Goal: Book appointment/travel/reservation

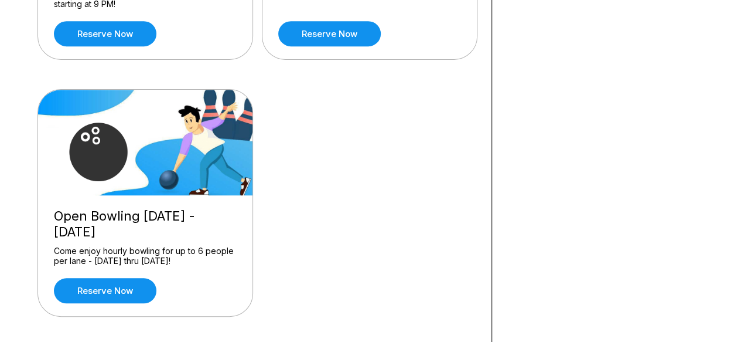
scroll to position [295, 0]
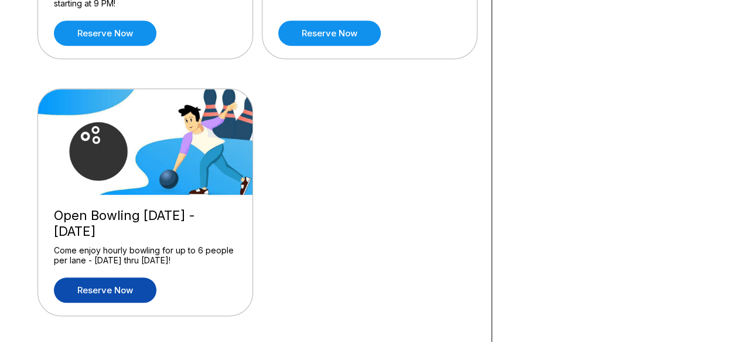
click at [107, 290] on link "Reserve now" at bounding box center [105, 289] width 103 height 25
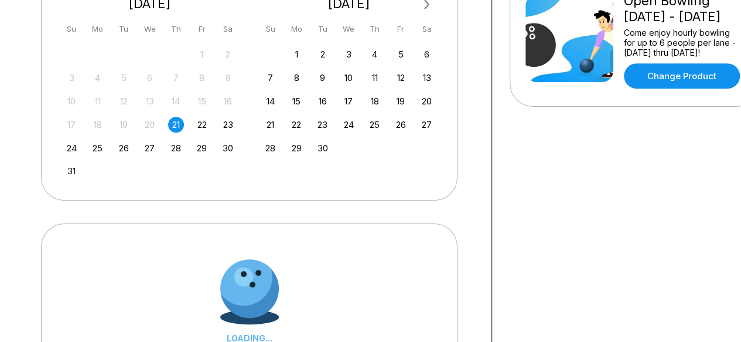
scroll to position [0, 0]
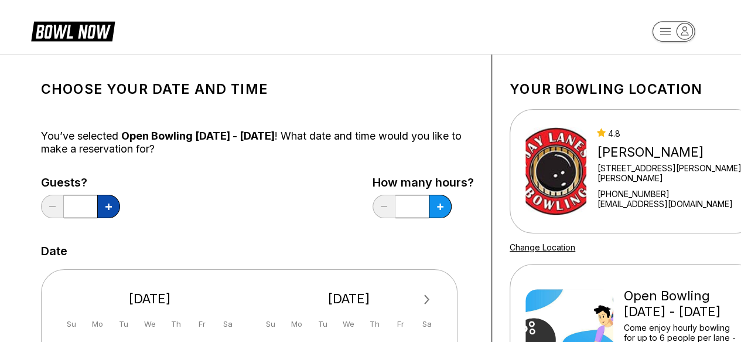
click at [103, 209] on button at bounding box center [108, 206] width 23 height 23
type input "*"
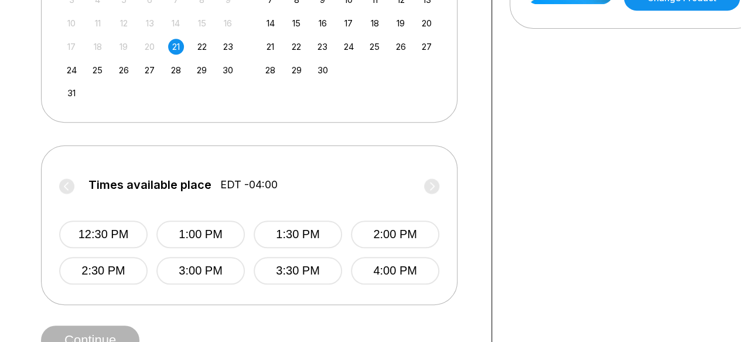
scroll to position [373, 0]
click at [109, 231] on button "12:30 PM" at bounding box center [103, 234] width 88 height 28
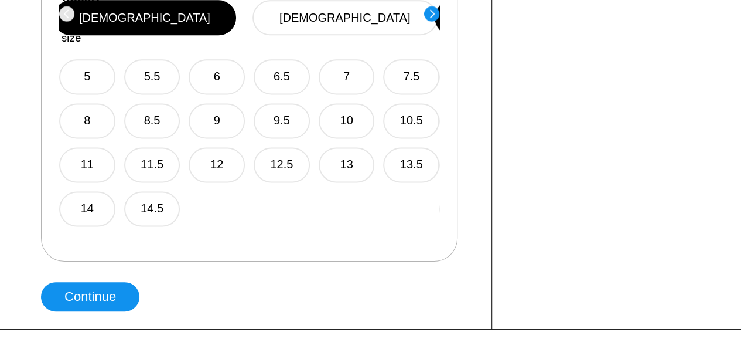
scroll to position [768, 0]
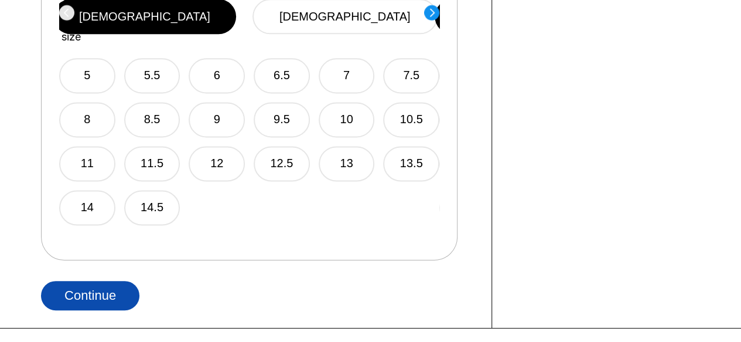
click at [124, 297] on button "Continue" at bounding box center [90, 295] width 98 height 29
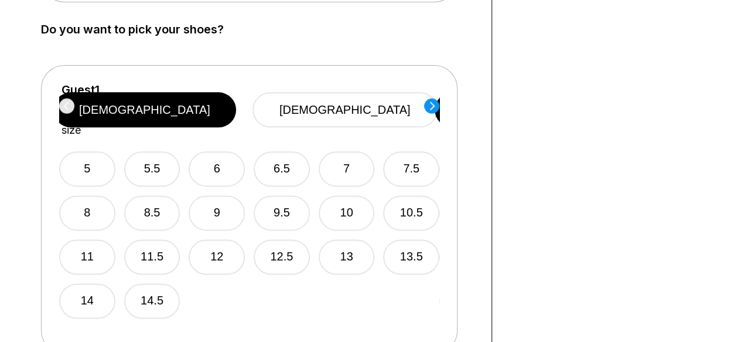
scroll to position [668, 0]
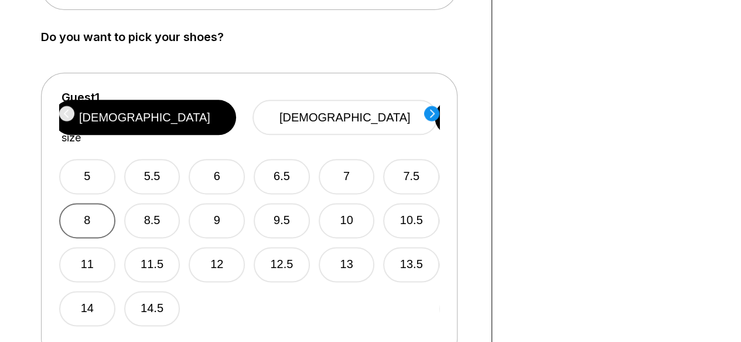
click at [94, 203] on button "8" at bounding box center [87, 220] width 56 height 35
click at [431, 118] on circle at bounding box center [431, 112] width 15 height 15
click at [226, 159] on button "6" at bounding box center [217, 176] width 56 height 35
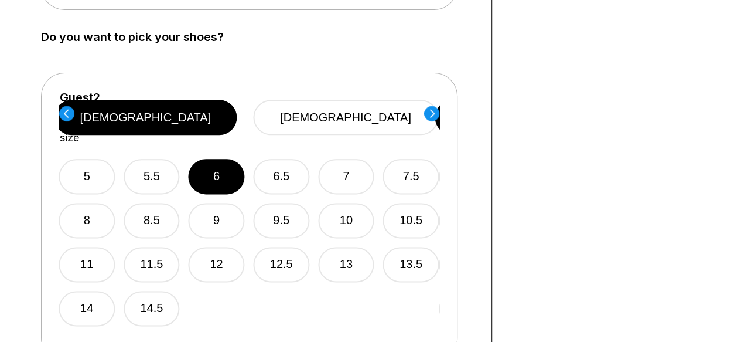
click at [432, 114] on icon at bounding box center [432, 113] width 5 height 8
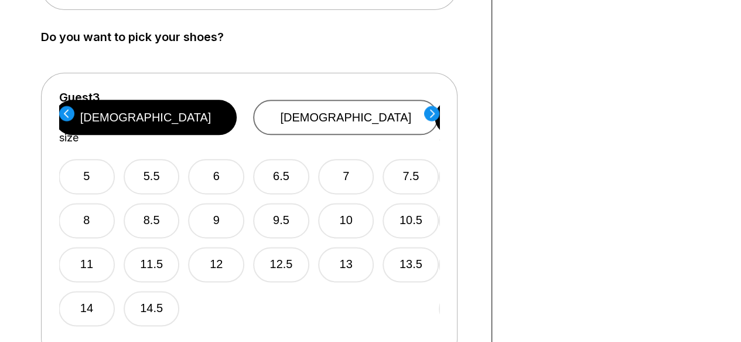
click at [374, 109] on button "[DEMOGRAPHIC_DATA]" at bounding box center [345, 117] width 185 height 35
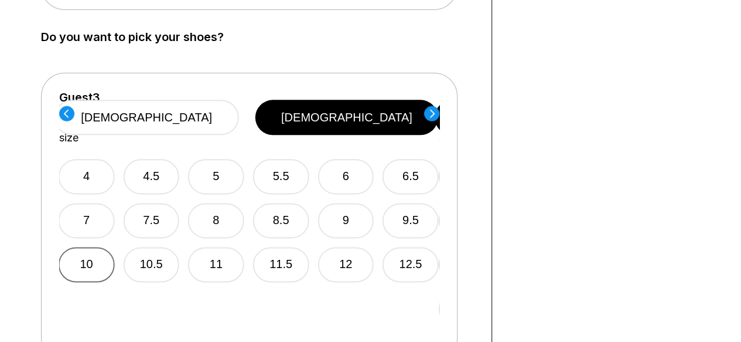
click at [98, 249] on button "10" at bounding box center [87, 264] width 56 height 35
click at [436, 113] on circle at bounding box center [431, 112] width 15 height 15
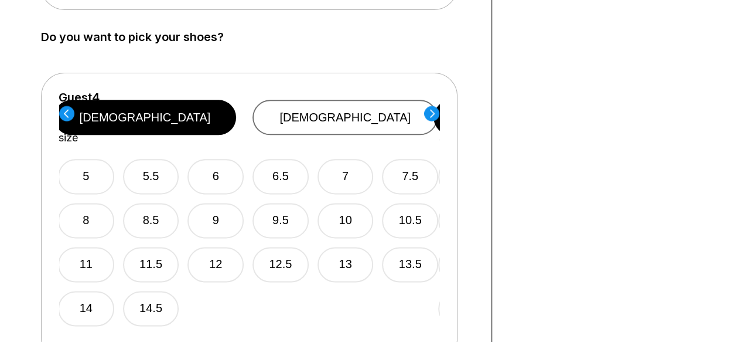
click at [349, 112] on button "[DEMOGRAPHIC_DATA]" at bounding box center [345, 117] width 185 height 35
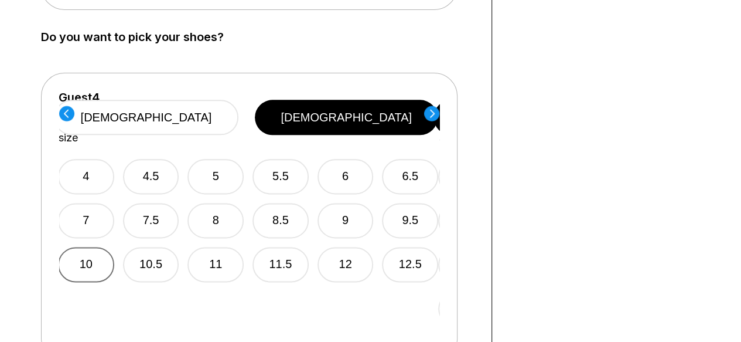
click at [90, 247] on button "10" at bounding box center [86, 264] width 56 height 35
click at [434, 107] on circle at bounding box center [431, 112] width 15 height 15
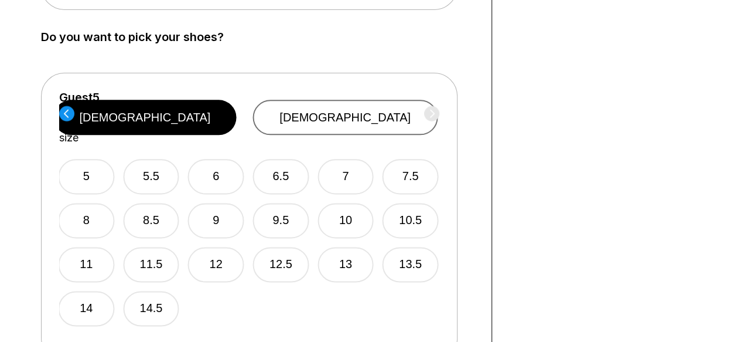
click at [348, 105] on button "[DEMOGRAPHIC_DATA]" at bounding box center [345, 117] width 185 height 35
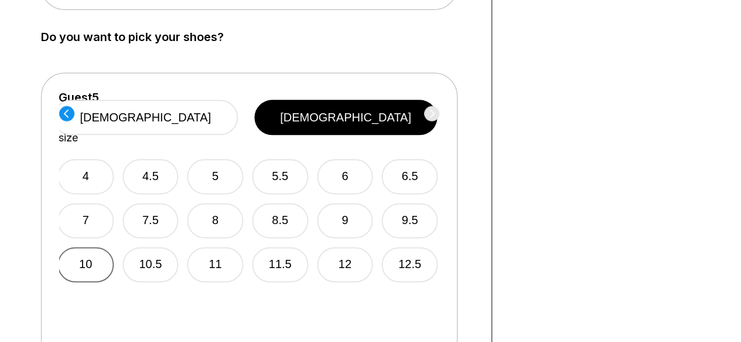
click at [86, 249] on button "10" at bounding box center [85, 264] width 56 height 35
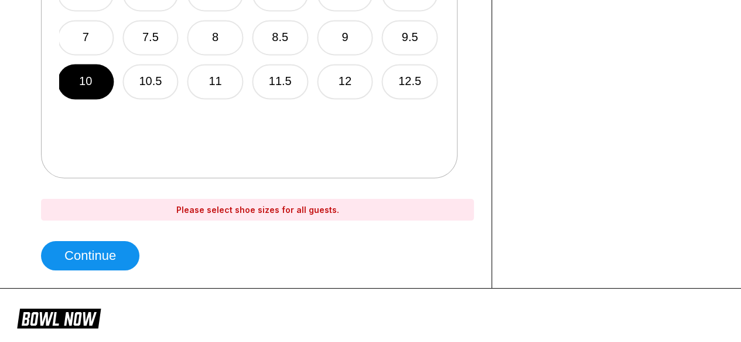
scroll to position [853, 0]
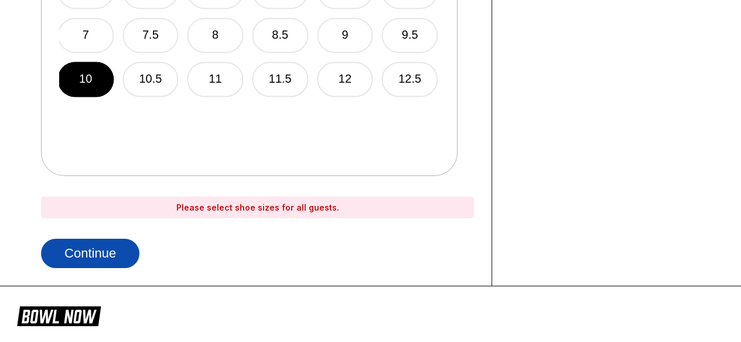
click at [101, 255] on button "Continue" at bounding box center [90, 253] width 98 height 29
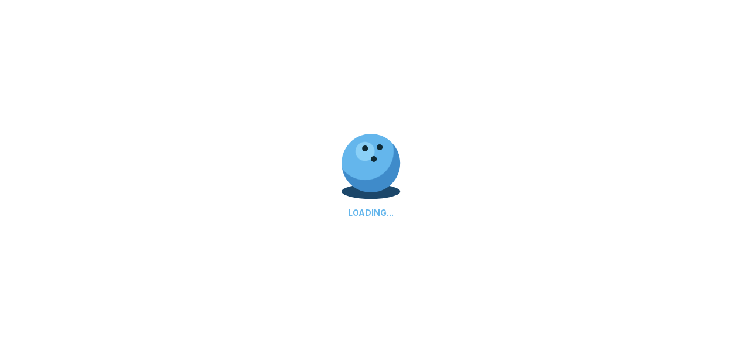
select select "**"
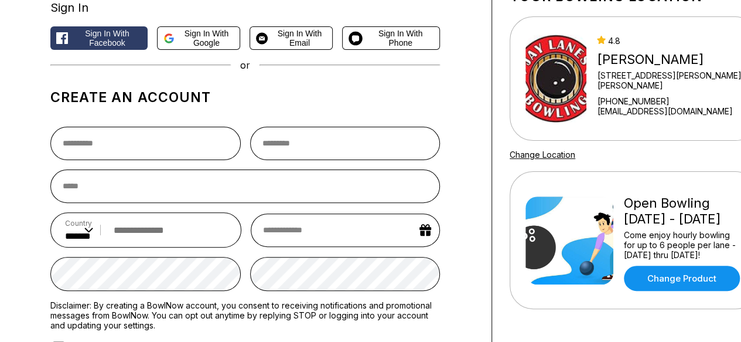
scroll to position [69, 0]
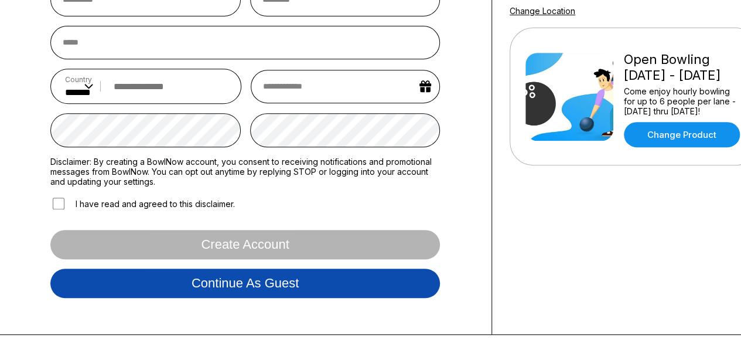
click at [267, 285] on button "Continue as guest" at bounding box center [245, 282] width 390 height 29
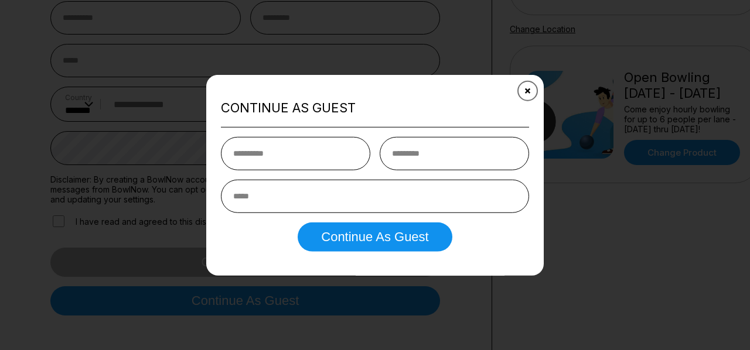
click at [528, 88] on icon "Close" at bounding box center [527, 90] width 9 height 9
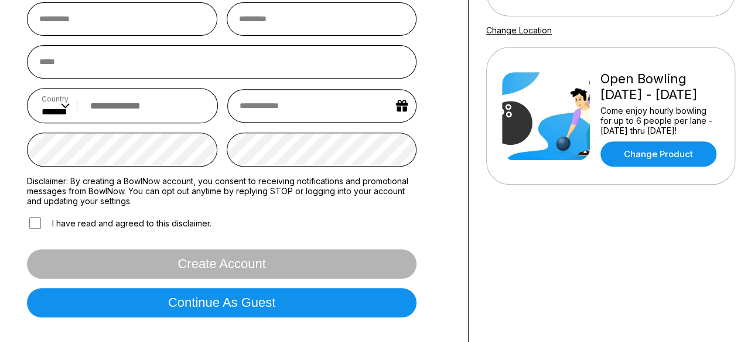
scroll to position [219, 26]
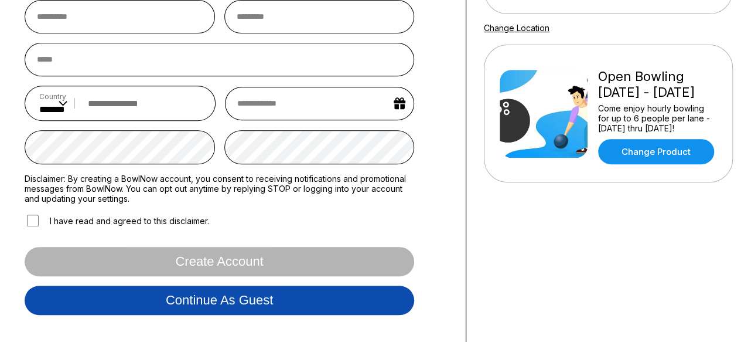
click at [226, 304] on button "Continue as guest" at bounding box center [220, 299] width 390 height 29
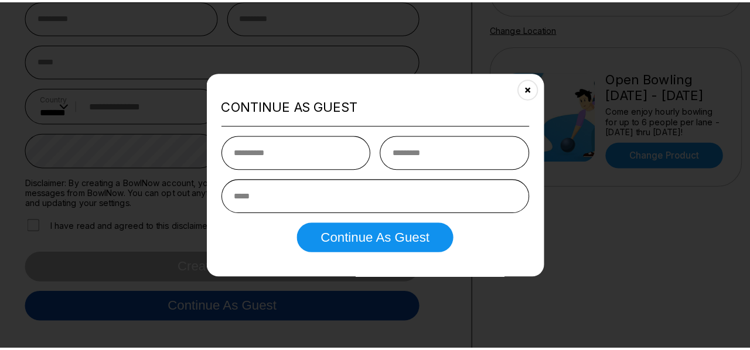
scroll to position [218, 26]
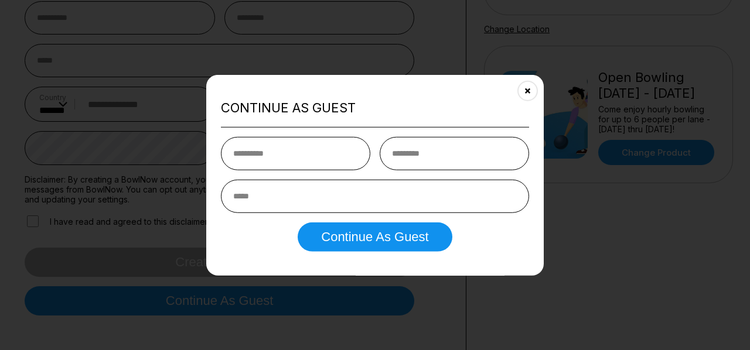
click at [250, 155] on input "text" at bounding box center [295, 153] width 149 height 33
type input "*****"
type input "******"
click at [265, 197] on input "email" at bounding box center [375, 195] width 308 height 33
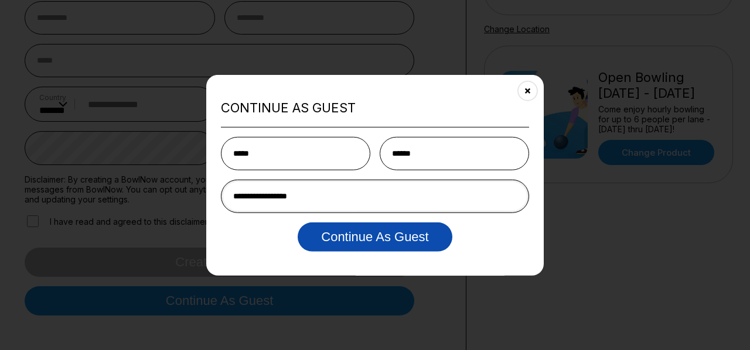
type input "**********"
click at [332, 243] on button "Continue as Guest" at bounding box center [375, 236] width 154 height 29
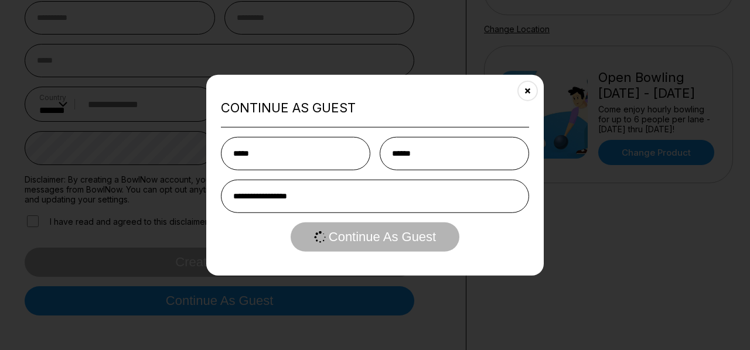
select select "**"
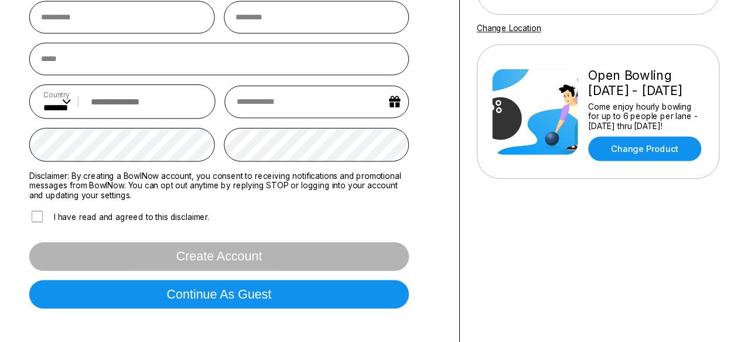
scroll to position [0, 0]
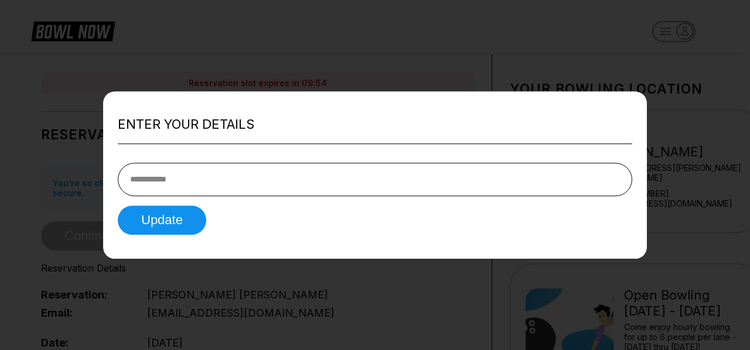
click at [363, 298] on div at bounding box center [375, 175] width 750 height 350
click at [226, 178] on input "tel" at bounding box center [375, 179] width 515 height 33
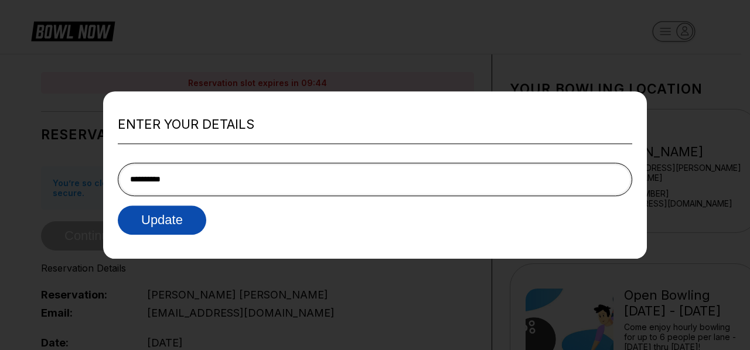
type input "**********"
click at [169, 222] on button "Update" at bounding box center [162, 220] width 88 height 29
